Goal: Find specific page/section: Find specific page/section

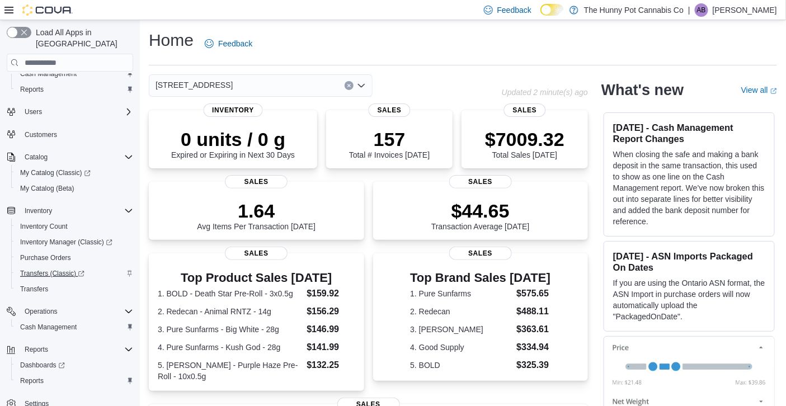
scroll to position [34, 0]
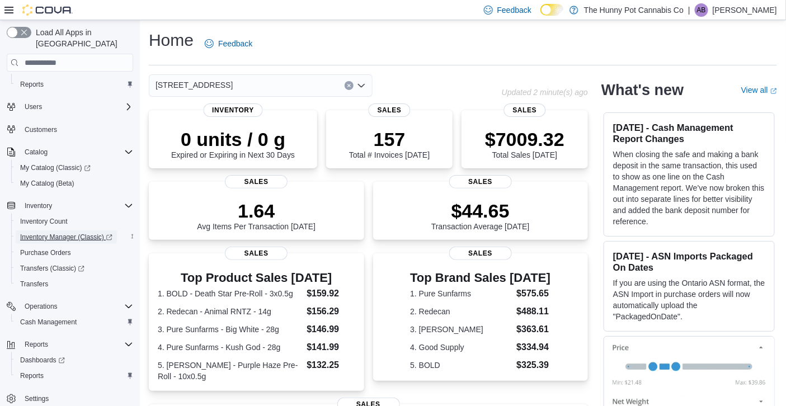
click at [71, 233] on span "Inventory Manager (Classic)" at bounding box center [66, 237] width 92 height 9
